Goal: Task Accomplishment & Management: Complete application form

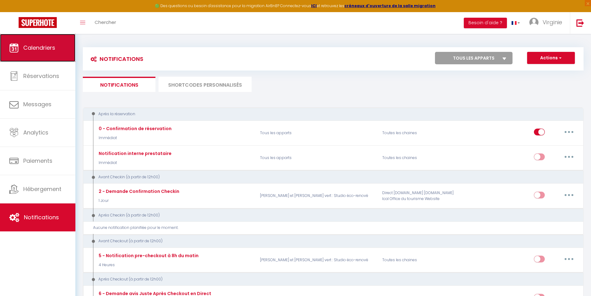
click at [42, 48] on span "Calendriers" at bounding box center [39, 48] width 32 height 8
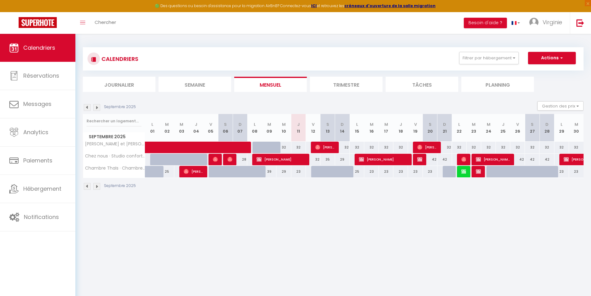
click at [416, 170] on div "23" at bounding box center [415, 171] width 15 height 11
type input "23"
type input "Ven 19 Septembre 2025"
type input "[PERSON_NAME] 20 Septembre 2025"
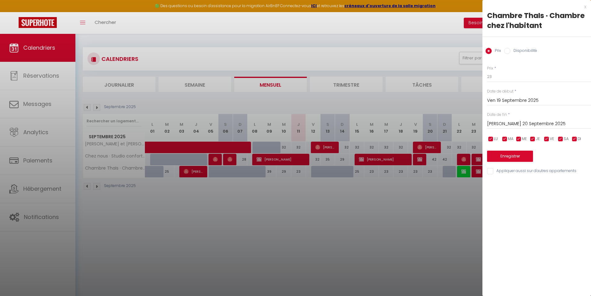
click at [429, 203] on div at bounding box center [295, 148] width 591 height 296
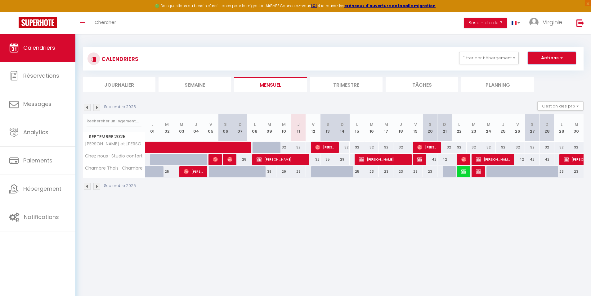
click at [570, 55] on button "Actions" at bounding box center [552, 58] width 48 height 12
click at [547, 71] on link "Nouvelle réservation" at bounding box center [546, 72] width 54 height 9
select select
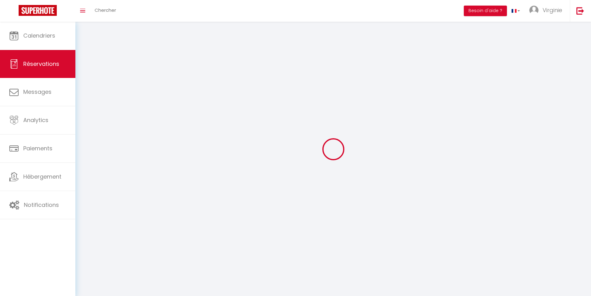
select select
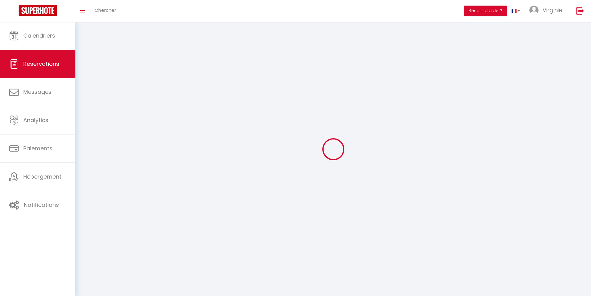
select select
checkbox input "false"
select select
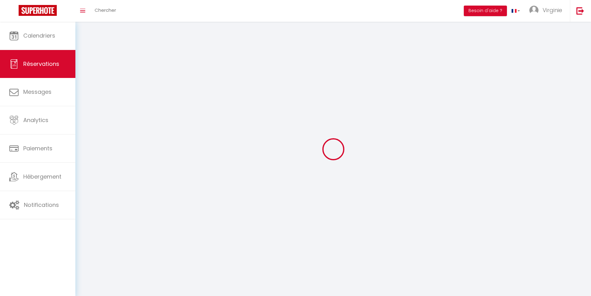
select select
checkbox input "false"
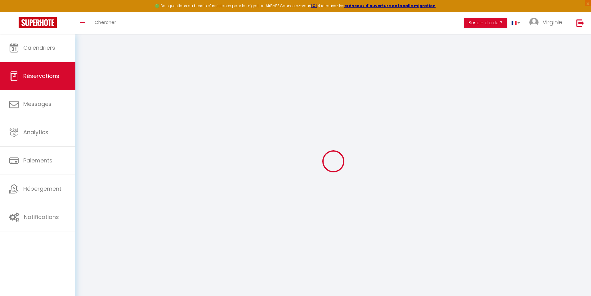
select select
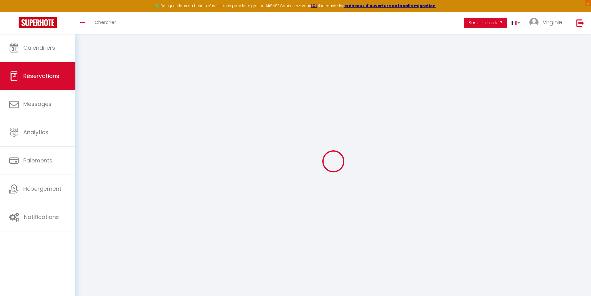
select select
checkbox input "false"
select select
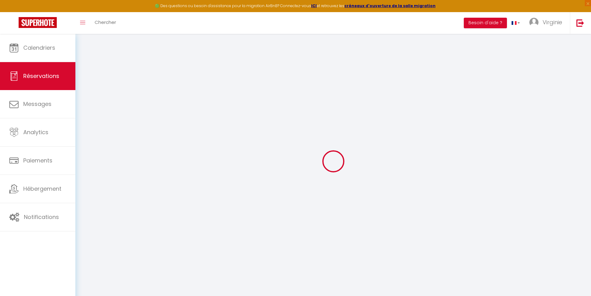
select select
checkbox input "false"
select select
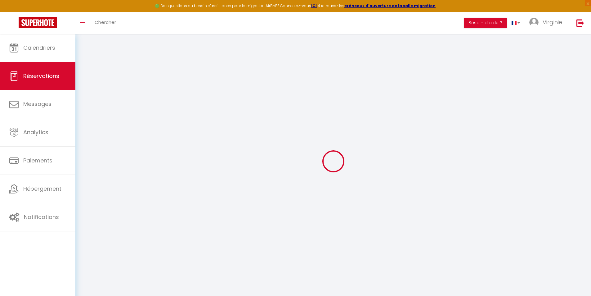
select select
checkbox input "false"
select select
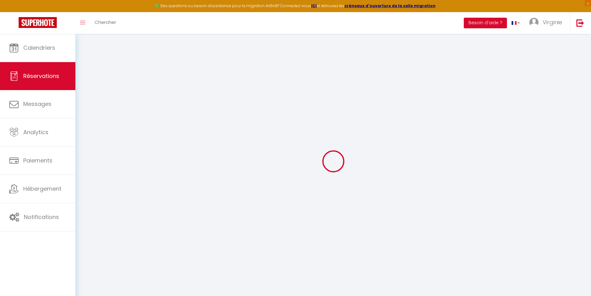
select select
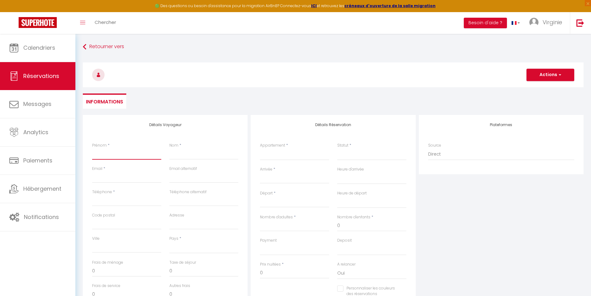
click at [119, 149] on input "Prénom" at bounding box center [126, 153] width 69 height 11
type input "C"
select select
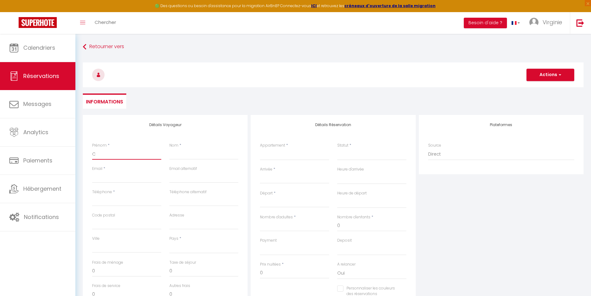
select select
checkbox input "false"
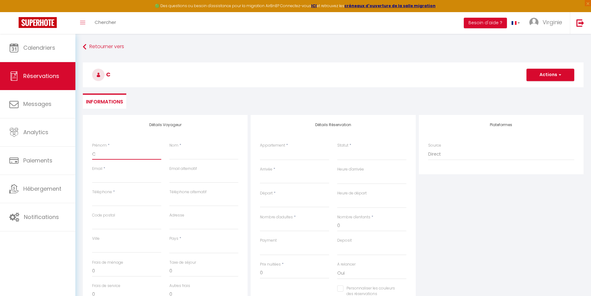
type input "Ch"
select select
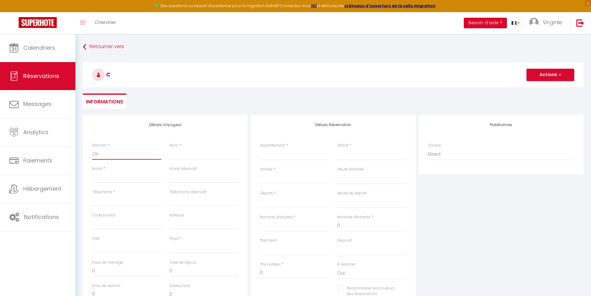
select select
checkbox input "false"
type input "Chr"
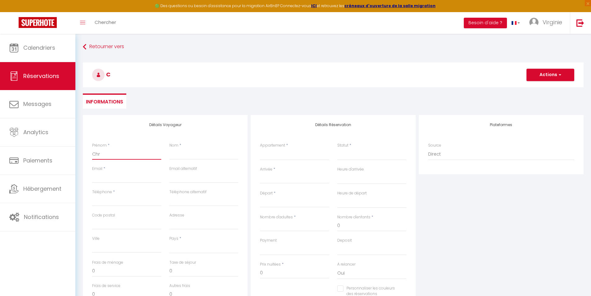
select select
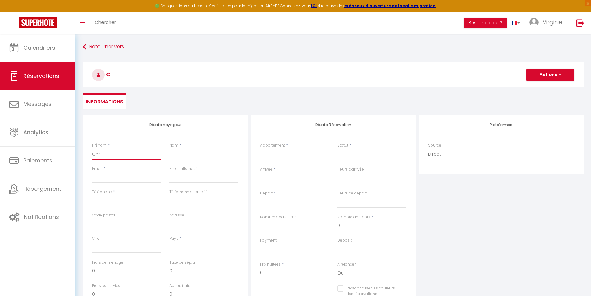
select select
checkbox input "false"
type input "Chri"
select select
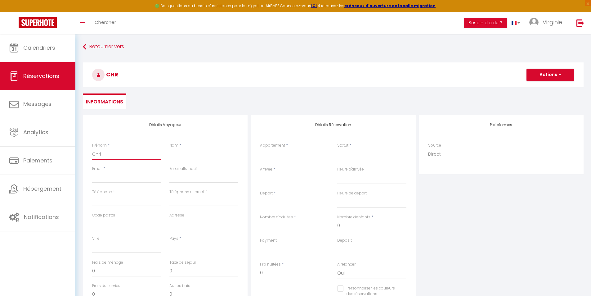
select select
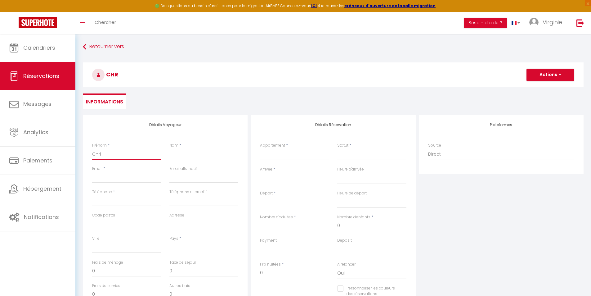
select select
checkbox input "false"
type input "[PERSON_NAME]"
select select
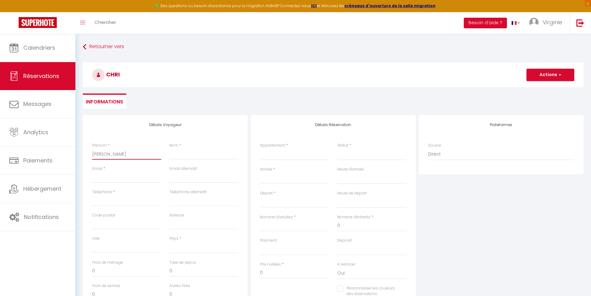
select select
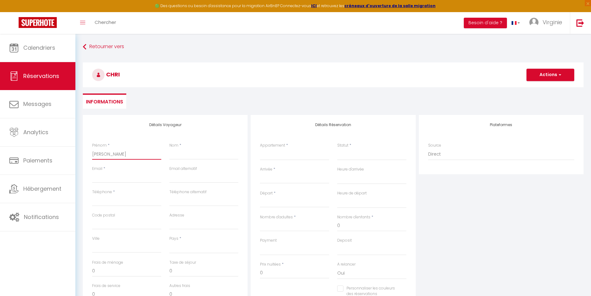
checkbox input "false"
type input "[DEMOGRAPHIC_DATA]"
select select
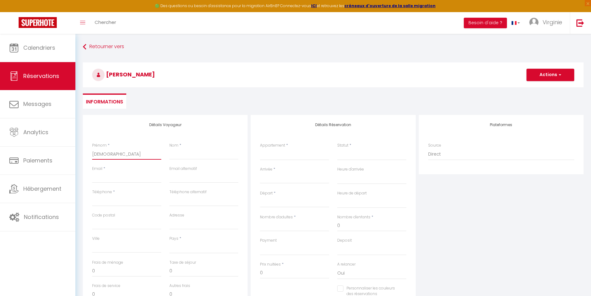
select select
checkbox input "false"
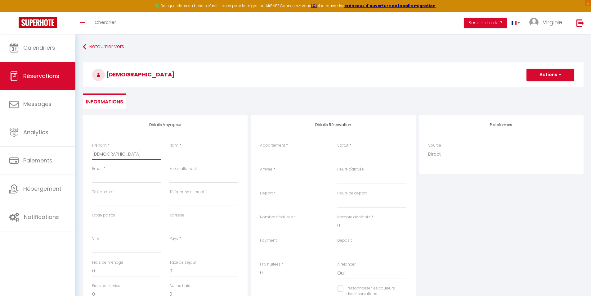
type input "[DEMOGRAPHIC_DATA]"
select select
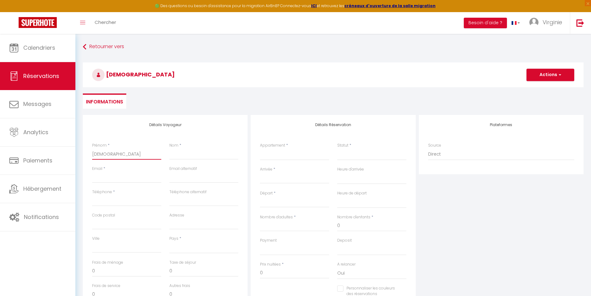
select select
checkbox input "false"
type input "[PERSON_NAME]"
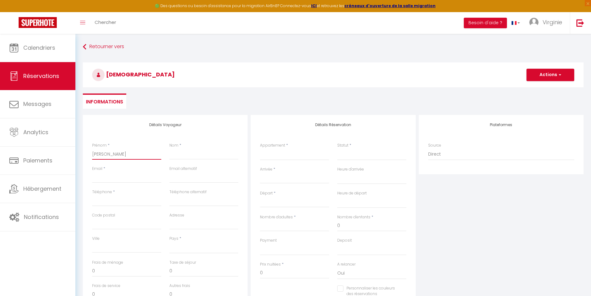
select select
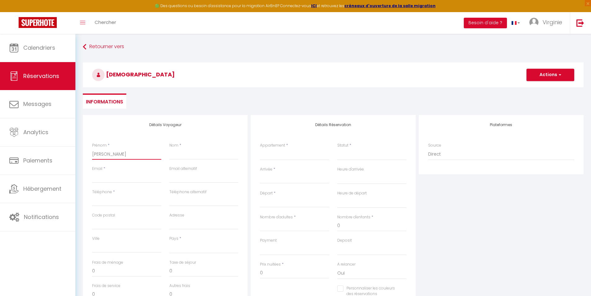
select select
checkbox input "false"
type input "[PERSON_NAME]"
select select
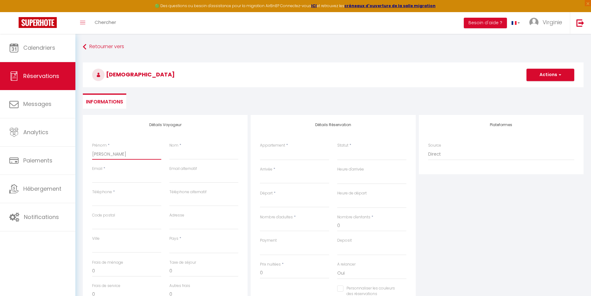
select select
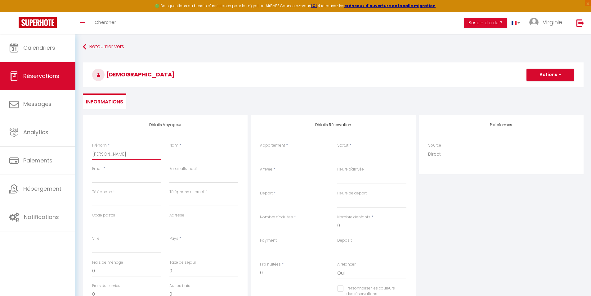
select select
checkbox input "false"
type input "[PERSON_NAME]"
select select
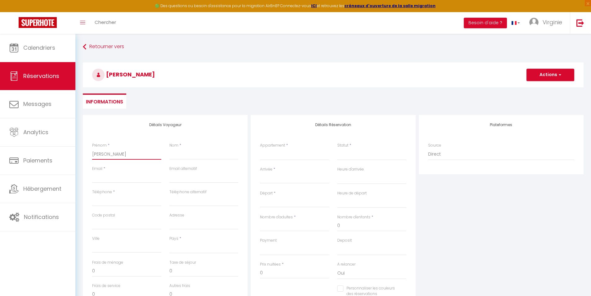
select select
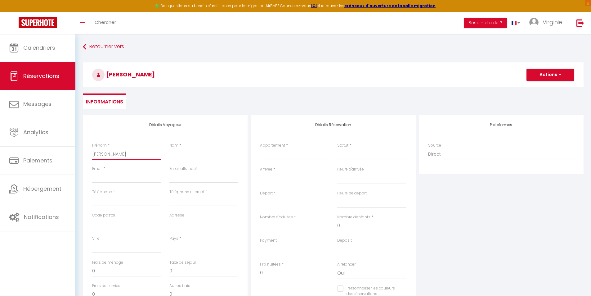
checkbox input "false"
type input "[PERSON_NAME]"
select select
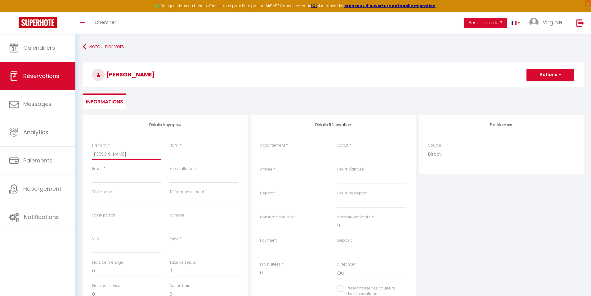
select select
checkbox input "false"
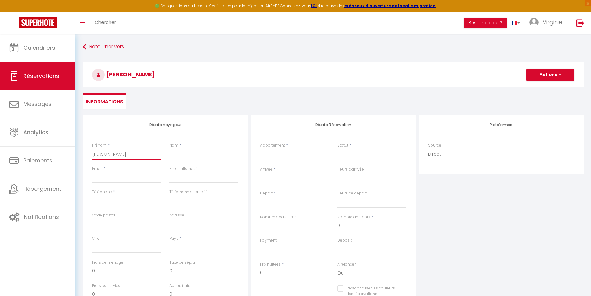
type input "[PERSON_NAME]"
select select
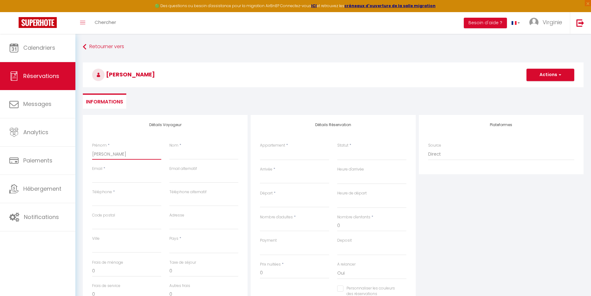
select select
checkbox input "false"
type input "[PERSON_NAME]"
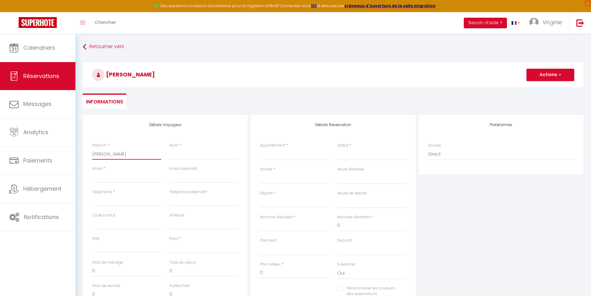
select select
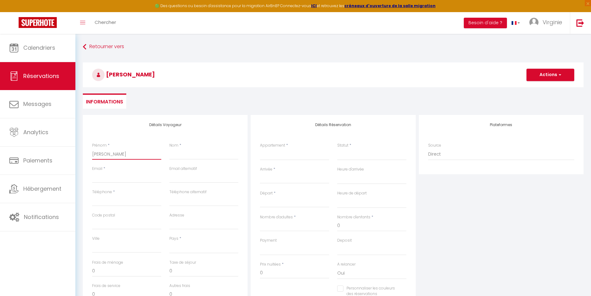
select select
checkbox input "false"
type input "[PERSON_NAME]"
select select
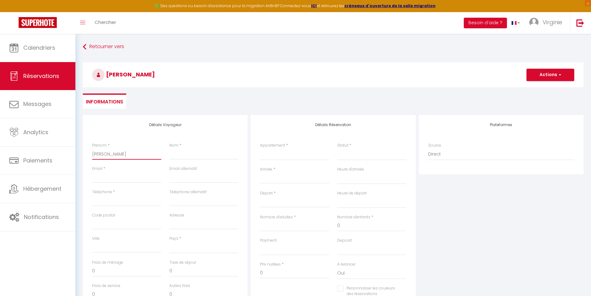
select select
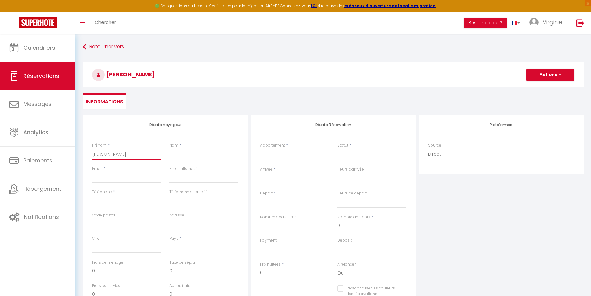
select select
checkbox input "false"
type input "[PERSON_NAME]"
select select
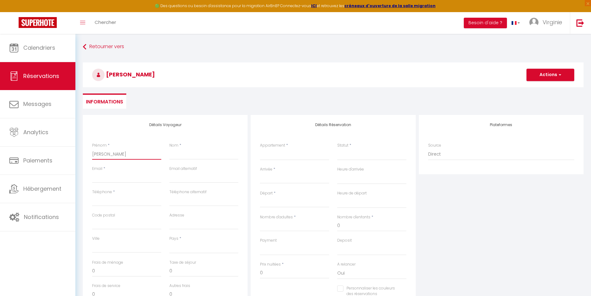
select select
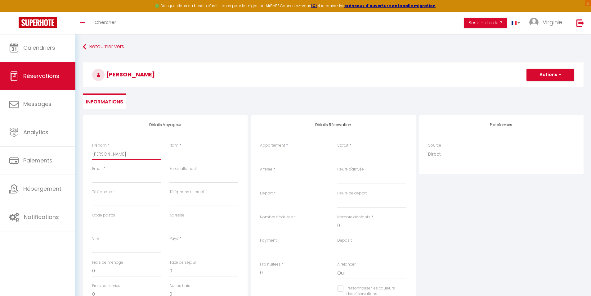
checkbox input "false"
type input "[PERSON_NAME]"
select select
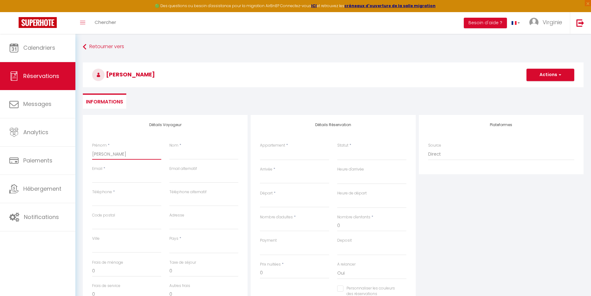
select select
checkbox input "false"
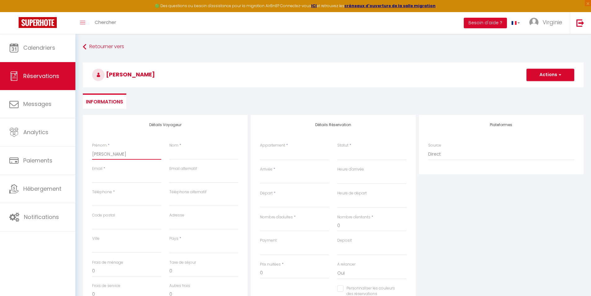
type input "[PERSON_NAME]"
select select
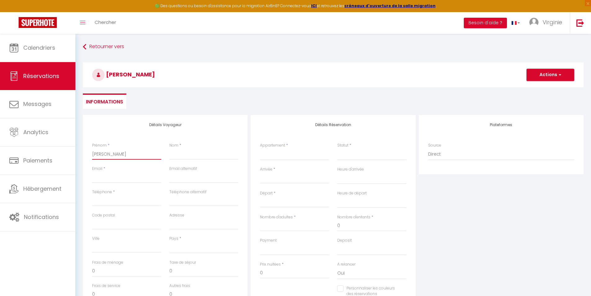
select select
checkbox input "false"
type input "[PERSON_NAME]"
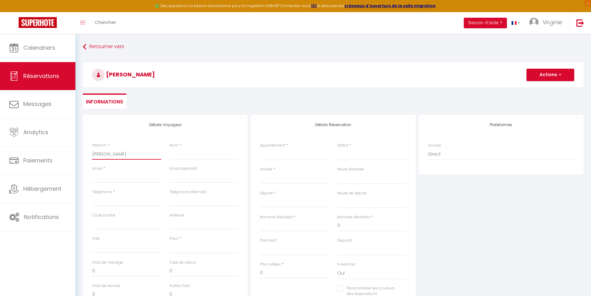
select select
click at [173, 153] on input "Nom" at bounding box center [203, 153] width 69 height 11
click at [264, 228] on input "Nombre d'adultes" at bounding box center [294, 225] width 69 height 11
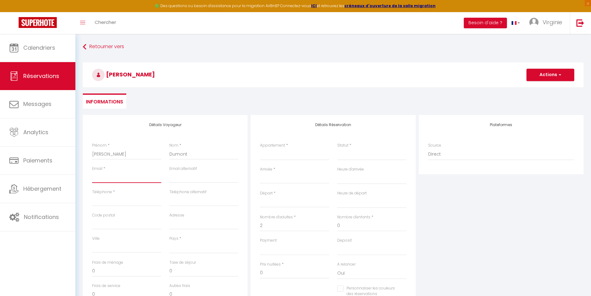
click at [126, 178] on input "Email client" at bounding box center [126, 177] width 69 height 11
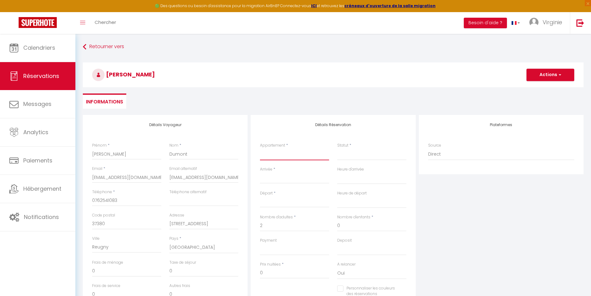
click at [278, 152] on select "[PERSON_NAME] et [PERSON_NAME] vert : Studio éco-renové Chez nous · Studio conf…" at bounding box center [294, 154] width 69 height 12
click at [260, 148] on select "[PERSON_NAME] et [PERSON_NAME] vert : Studio éco-renové Chez nous · Studio conf…" at bounding box center [294, 154] width 69 height 12
click at [291, 179] on input "Arrivée" at bounding box center [294, 178] width 69 height 8
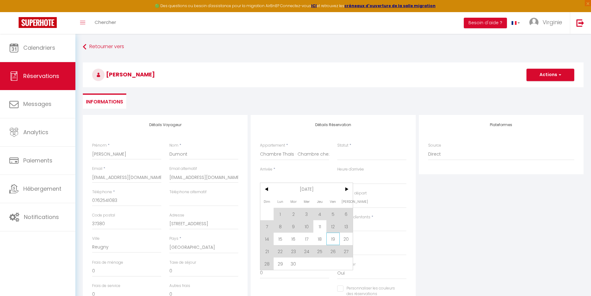
click at [334, 239] on span "19" at bounding box center [333, 238] width 13 height 12
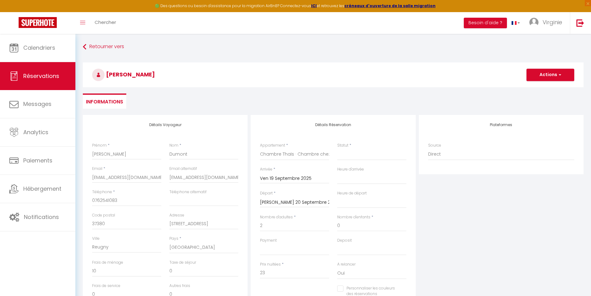
click at [334, 238] on div "Deposit OK KO" at bounding box center [371, 249] width 77 height 24
click at [290, 201] on input "[PERSON_NAME] 20 Septembre 2025" at bounding box center [294, 202] width 69 height 8
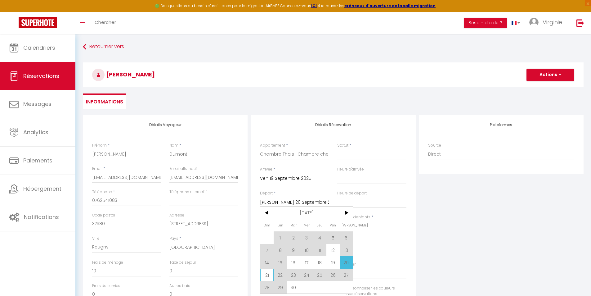
click at [268, 275] on span "21" at bounding box center [266, 274] width 13 height 12
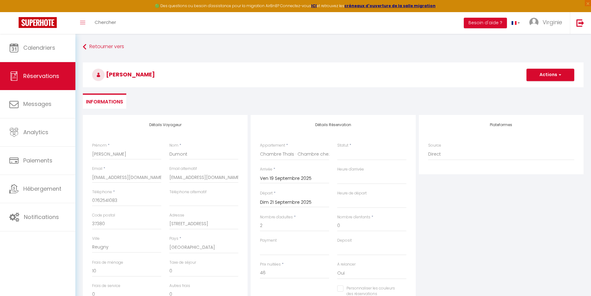
click at [277, 202] on input "Dim 21 Septembre 2025" at bounding box center [294, 202] width 69 height 8
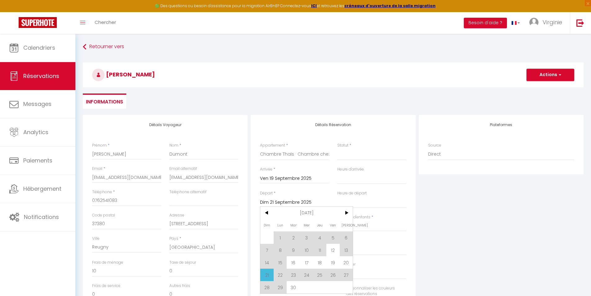
click at [277, 202] on input "Dim 21 Septembre 2025" at bounding box center [294, 202] width 69 height 8
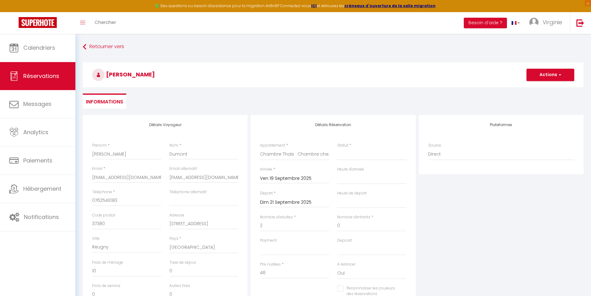
click at [277, 202] on input "Dim 21 Septembre 2025" at bounding box center [294, 202] width 69 height 8
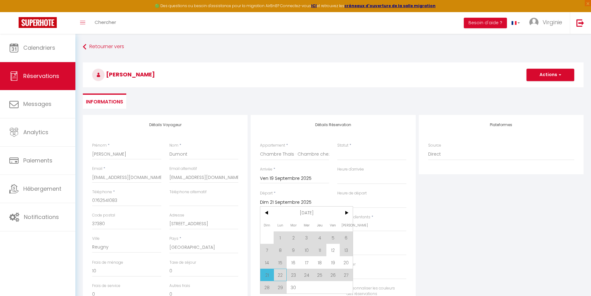
click at [278, 278] on span "22" at bounding box center [280, 274] width 13 height 12
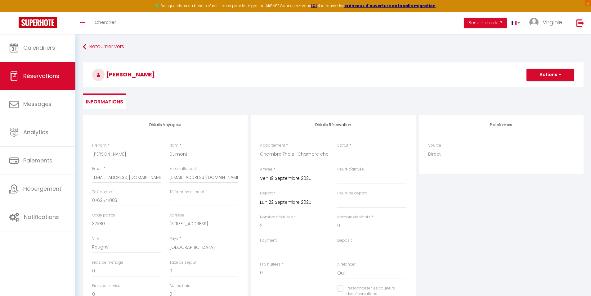
click at [275, 201] on input "Lun 22 Septembre 2025" at bounding box center [294, 202] width 69 height 8
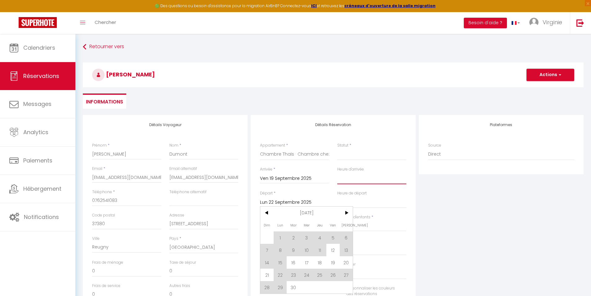
click at [364, 177] on select "00:00 00:30 01:00 01:30 02:00 02:30 03:00 03:30 04:00 04:30 05:00 05:30 06:00 0…" at bounding box center [371, 178] width 69 height 12
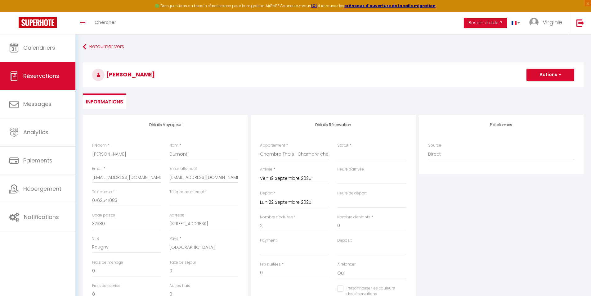
click at [312, 218] on div "Nombre d'adultes * 2" at bounding box center [294, 222] width 69 height 17
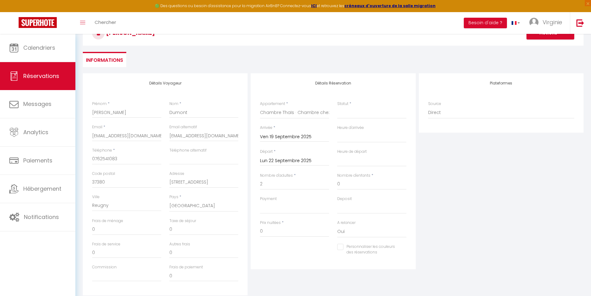
scroll to position [62, 0]
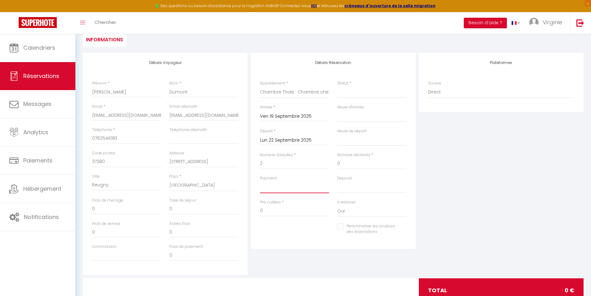
click at [272, 188] on select "OK KO" at bounding box center [294, 187] width 69 height 12
click at [273, 165] on input "2" at bounding box center [294, 163] width 69 height 11
click at [265, 213] on input "0" at bounding box center [294, 210] width 69 height 11
click at [311, 230] on div at bounding box center [294, 230] width 77 height 0
click at [363, 89] on select "Confirmé Non Confirmé [PERSON_NAME] par le voyageur No Show Request" at bounding box center [371, 92] width 69 height 12
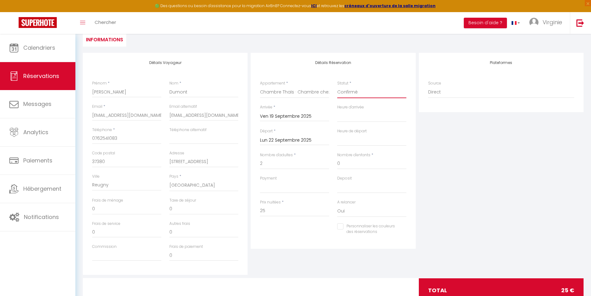
click at [337, 86] on select "Confirmé Non Confirmé [PERSON_NAME] par le voyageur No Show Request" at bounding box center [371, 92] width 69 height 12
drag, startPoint x: 269, startPoint y: 211, endPoint x: 258, endPoint y: 211, distance: 10.9
click at [258, 211] on div "Prix nuitées * 25" at bounding box center [294, 211] width 77 height 24
click at [267, 225] on div "Personnaliser les couleurs des réservations #D7092E" at bounding box center [333, 232] width 155 height 18
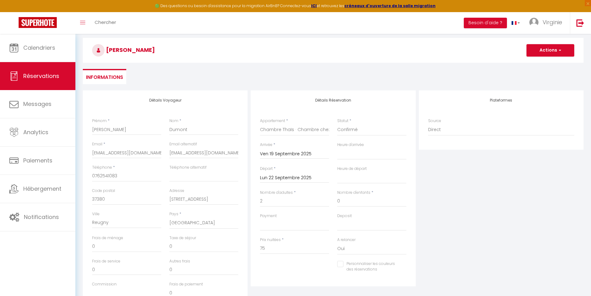
scroll to position [0, 0]
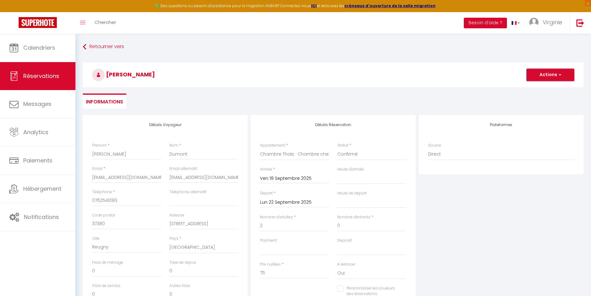
click at [552, 78] on button "Actions" at bounding box center [551, 75] width 48 height 12
click at [544, 87] on link "Enregistrer" at bounding box center [544, 88] width 49 height 8
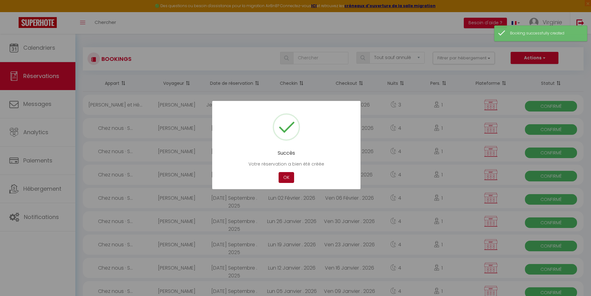
click at [288, 175] on button "OK" at bounding box center [287, 177] width 16 height 11
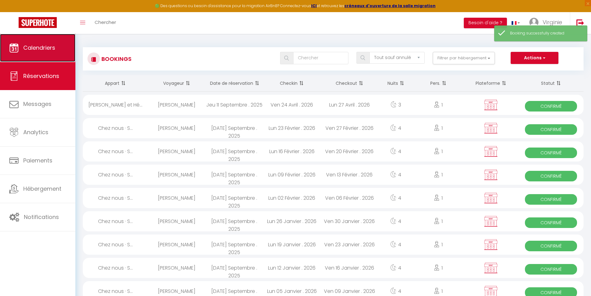
click at [34, 44] on span "Calendriers" at bounding box center [39, 48] width 32 height 8
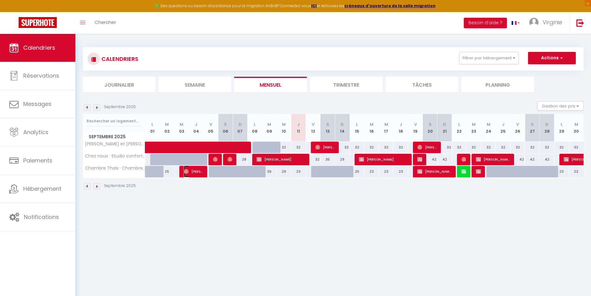
click at [192, 173] on span "[PERSON_NAME]" at bounding box center [194, 171] width 20 height 12
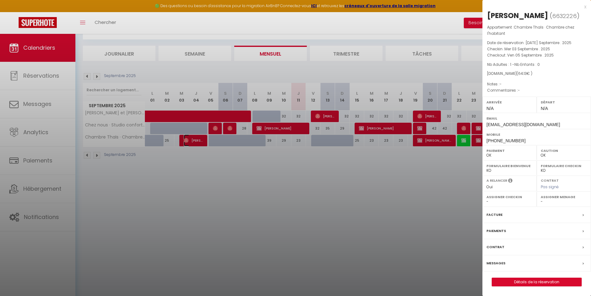
scroll to position [34, 0]
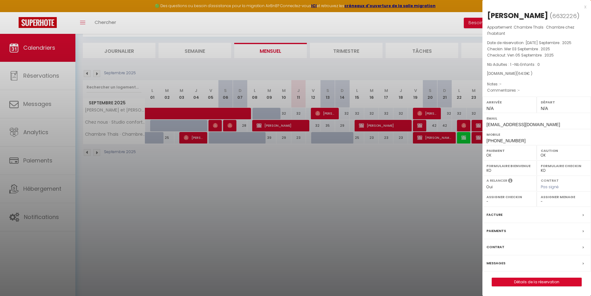
click at [162, 172] on div at bounding box center [295, 148] width 591 height 296
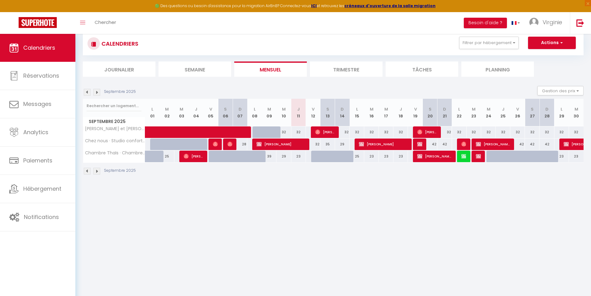
scroll to position [0, 0]
